Goal: Use online tool/utility: Utilize a website feature to perform a specific function

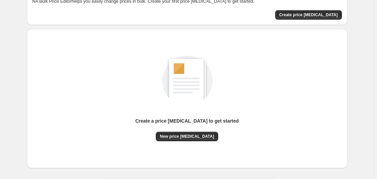
scroll to position [74, 0]
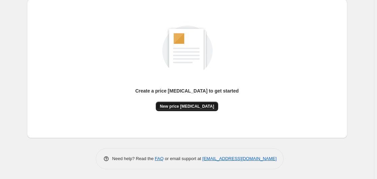
click at [186, 108] on span "New price [MEDICAL_DATA]" at bounding box center [187, 105] width 54 height 5
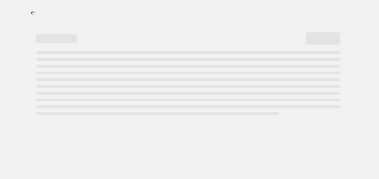
select select "percentage"
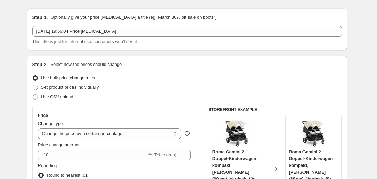
scroll to position [103, 0]
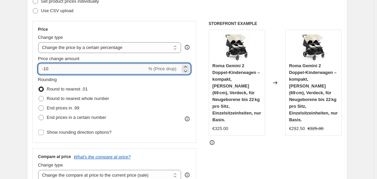
click at [100, 67] on input "-10" at bounding box center [92, 68] width 109 height 11
type input "-1"
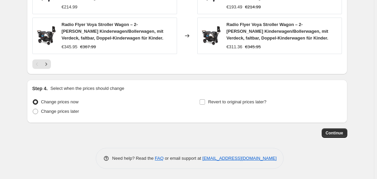
scroll to position [547, 0]
type input "-35"
click at [337, 132] on span "Continue" at bounding box center [335, 132] width 18 height 5
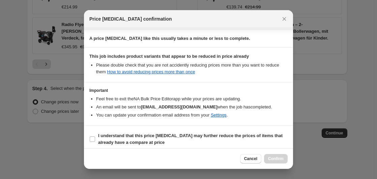
scroll to position [106, 0]
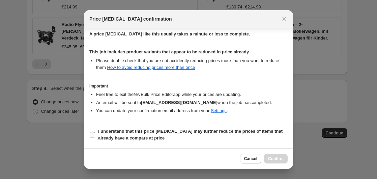
click at [116, 131] on b "I understand that this price [MEDICAL_DATA] may further reduce the prices of it…" at bounding box center [190, 134] width 184 height 12
click at [95, 132] on input "I understand that this price [MEDICAL_DATA] may further reduce the prices of it…" at bounding box center [92, 134] width 5 height 5
checkbox input "true"
click at [274, 161] on button "Confirm" at bounding box center [276, 158] width 24 height 9
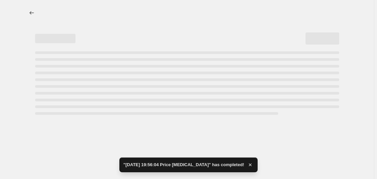
select select "percentage"
